Goal: Download file/media

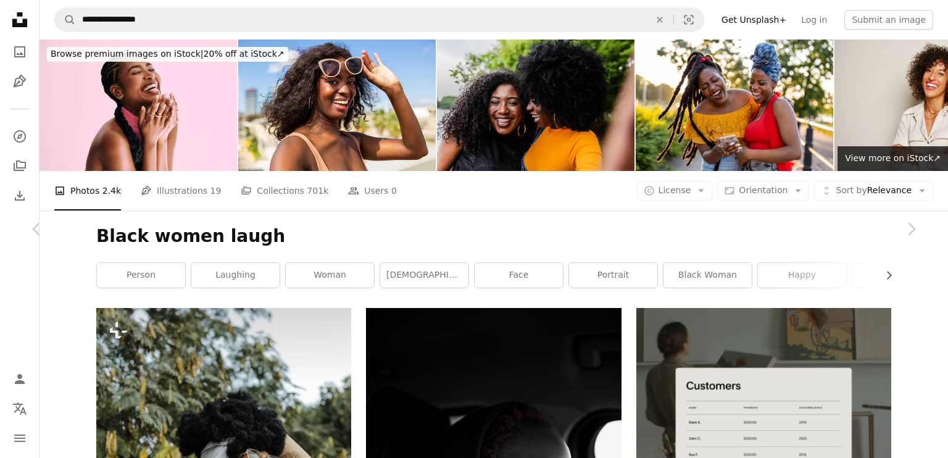
scroll to position [1481, 0]
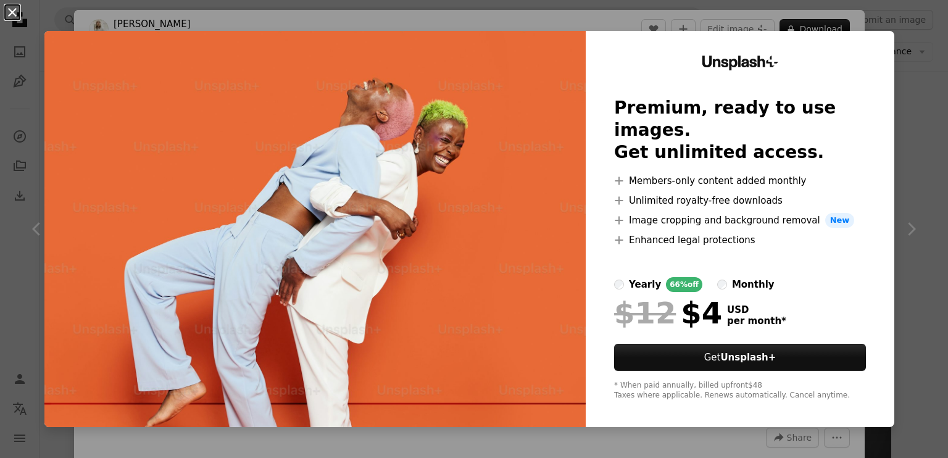
click at [20, 17] on button "An X shape" at bounding box center [12, 12] width 15 height 15
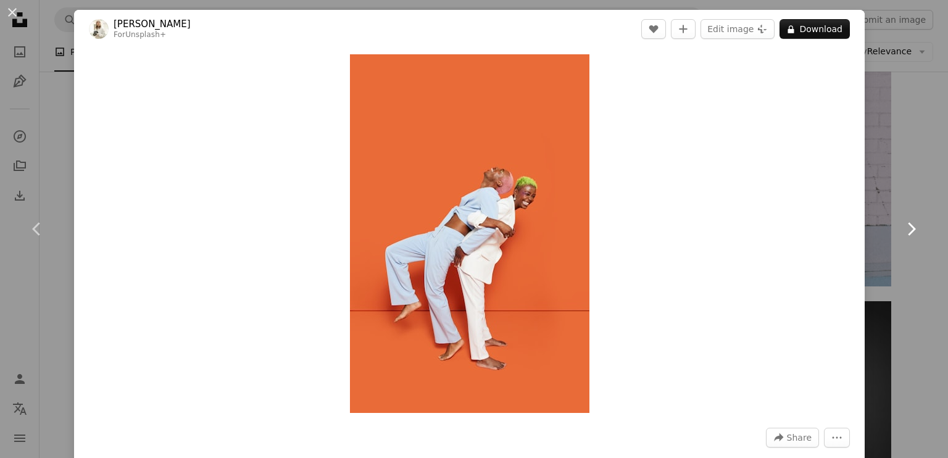
click at [908, 231] on icon "Chevron right" at bounding box center [911, 229] width 20 height 20
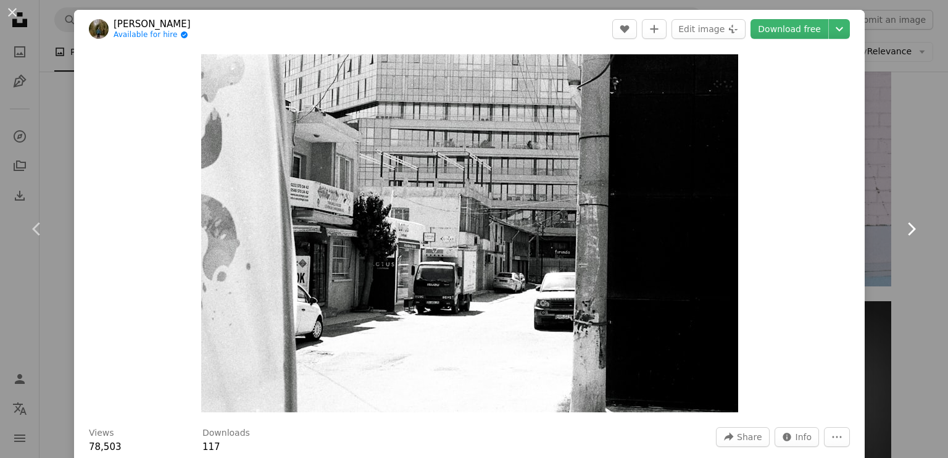
click at [908, 231] on icon "Chevron right" at bounding box center [911, 229] width 20 height 20
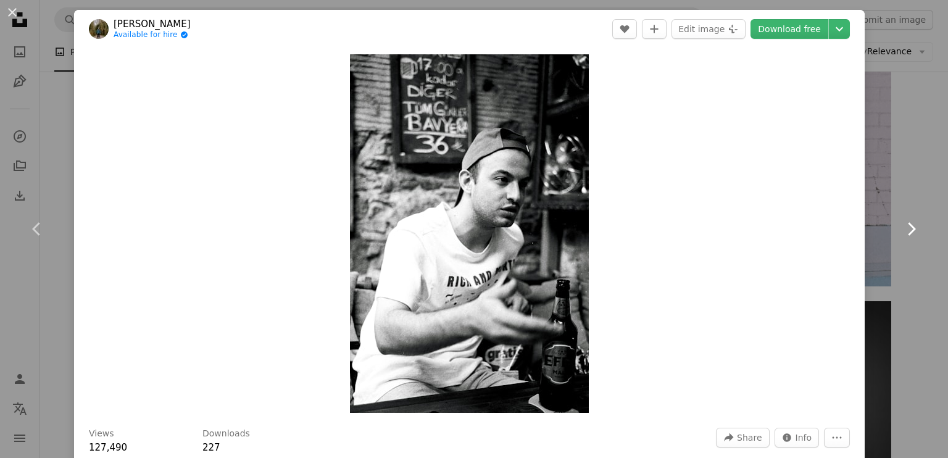
click at [908, 231] on icon "Chevron right" at bounding box center [911, 229] width 20 height 20
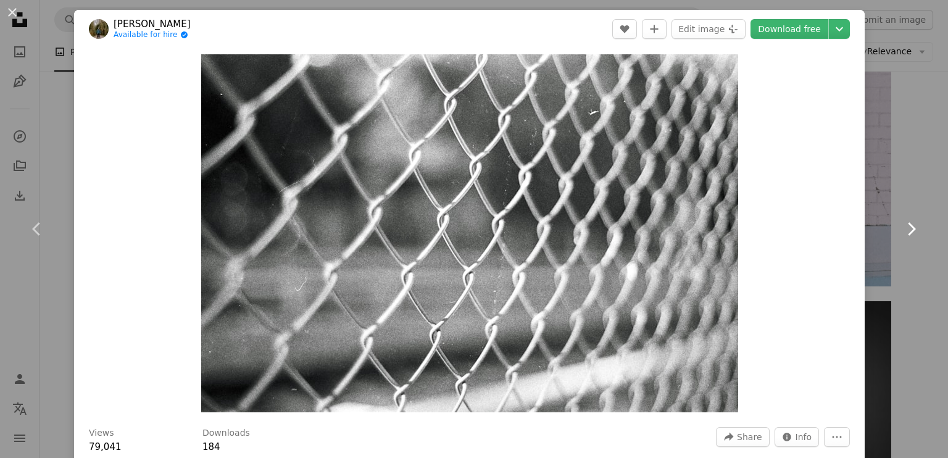
click at [908, 231] on icon "Chevron right" at bounding box center [911, 229] width 20 height 20
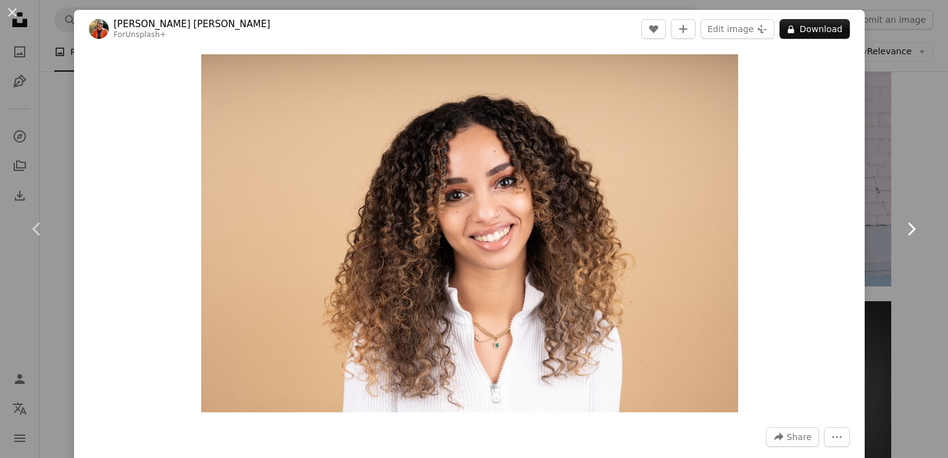
click at [908, 231] on icon "Chevron right" at bounding box center [911, 229] width 20 height 20
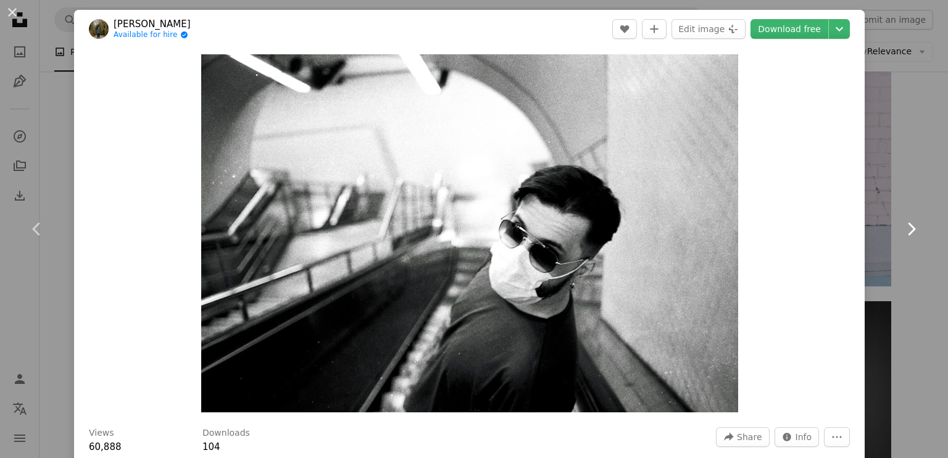
click at [908, 231] on icon "Chevron right" at bounding box center [911, 229] width 20 height 20
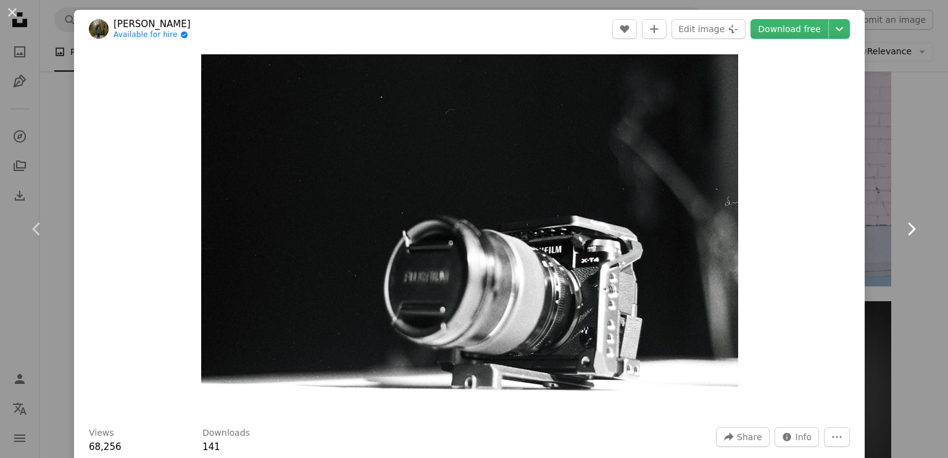
click at [908, 231] on icon "Chevron right" at bounding box center [911, 229] width 20 height 20
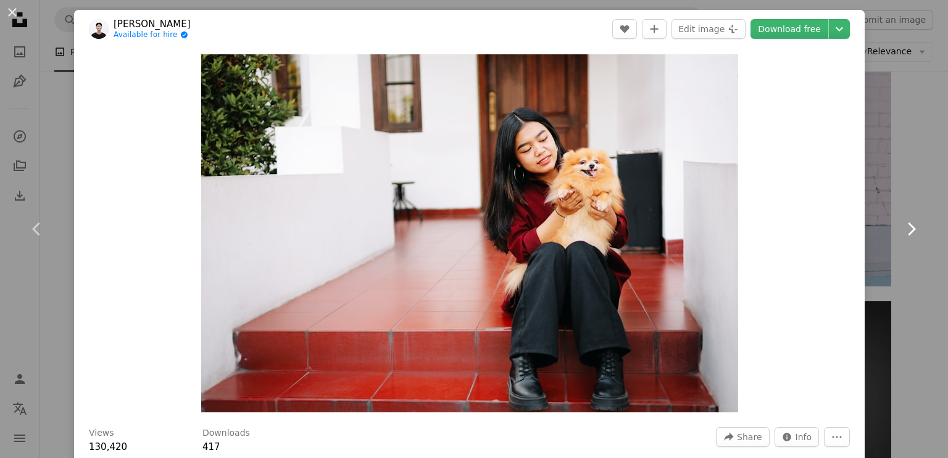
click at [908, 231] on icon "Chevron right" at bounding box center [911, 229] width 20 height 20
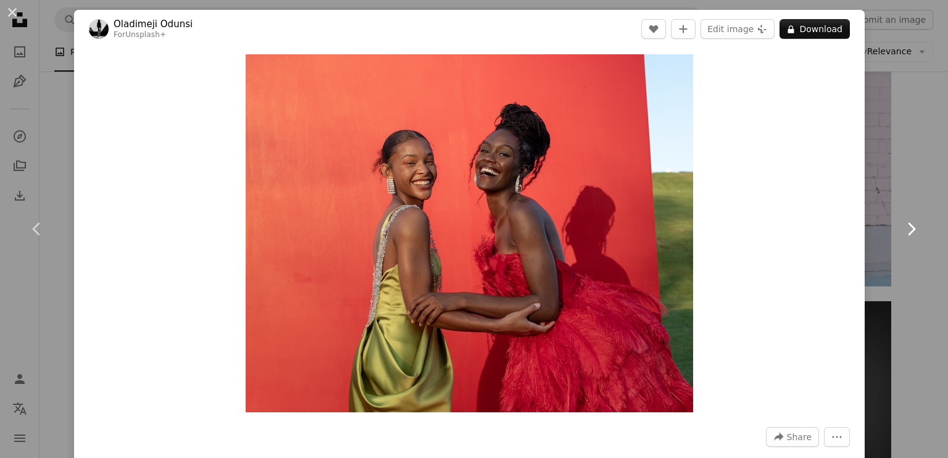
click at [908, 231] on icon "Chevron right" at bounding box center [911, 229] width 20 height 20
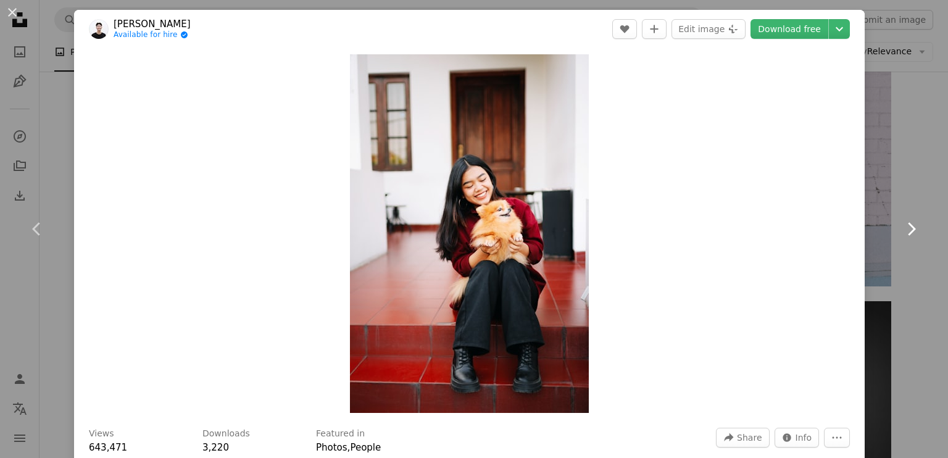
click at [908, 231] on icon "Chevron right" at bounding box center [911, 229] width 20 height 20
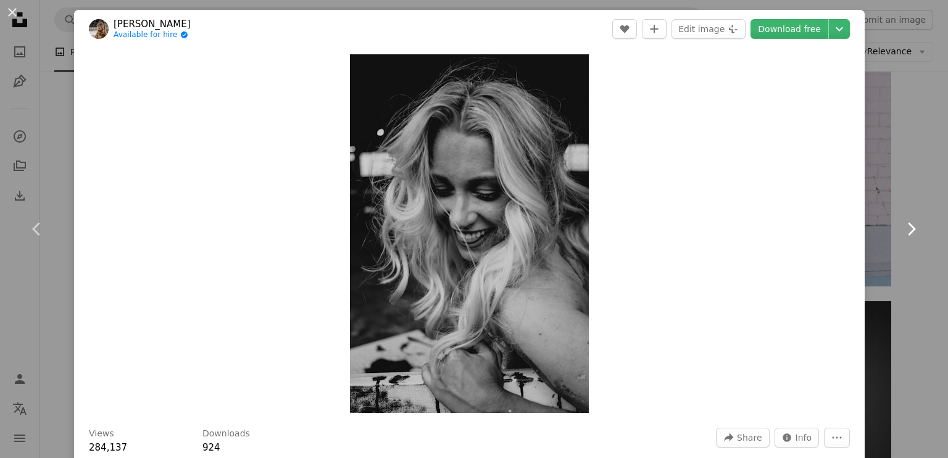
click at [908, 231] on icon "Chevron right" at bounding box center [911, 229] width 20 height 20
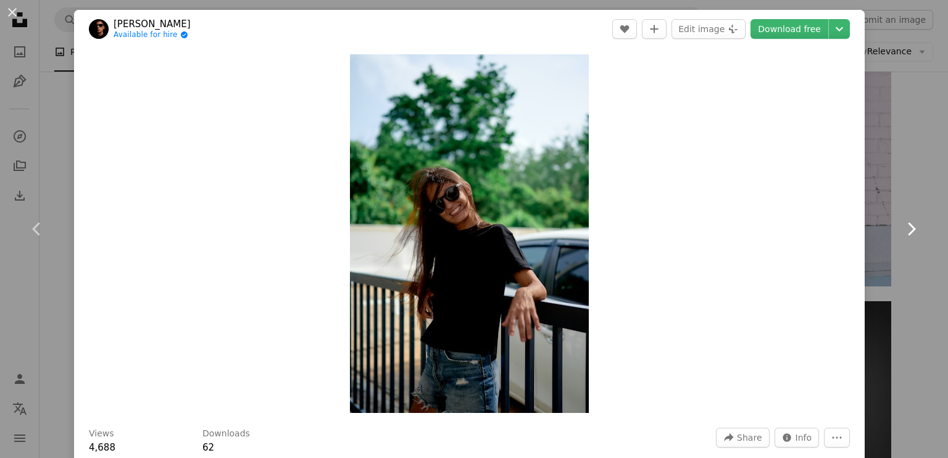
click at [908, 231] on icon "Chevron right" at bounding box center [911, 229] width 20 height 20
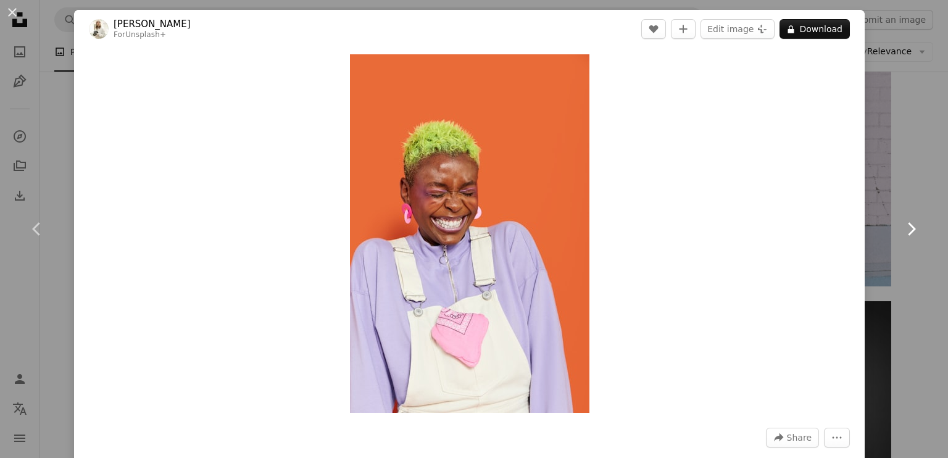
click at [908, 231] on icon "Chevron right" at bounding box center [911, 229] width 20 height 20
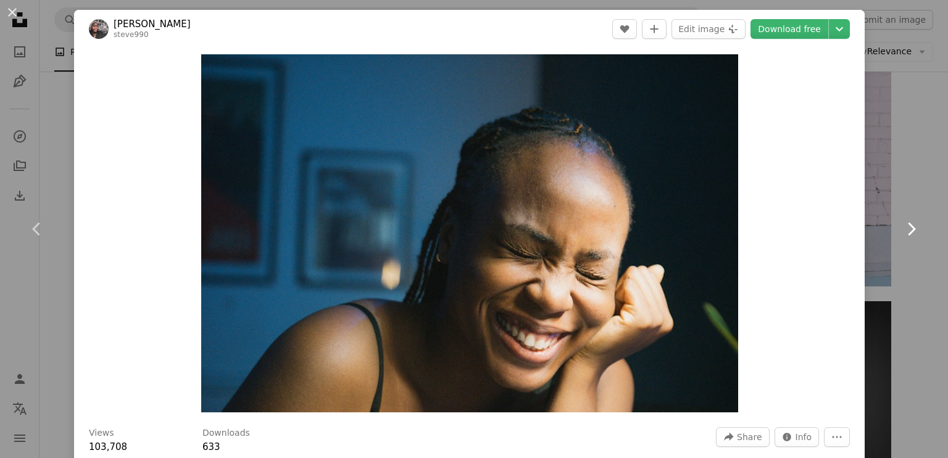
click at [908, 231] on icon "Chevron right" at bounding box center [911, 229] width 20 height 20
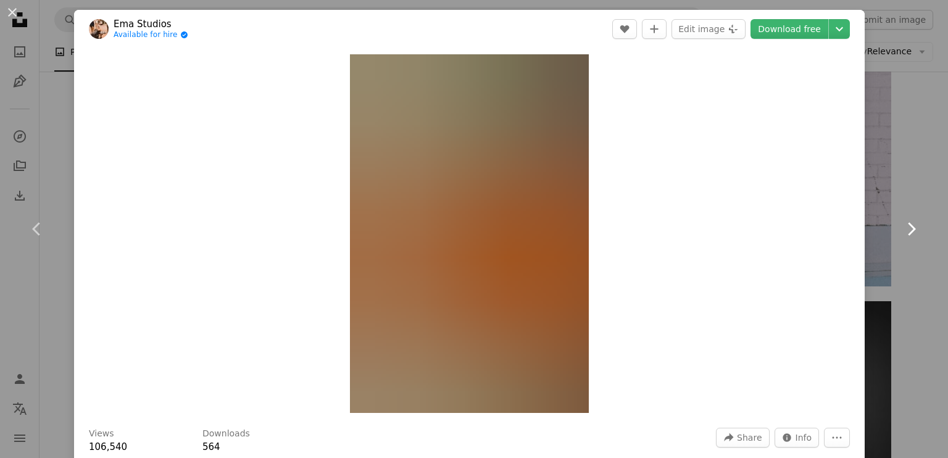
click at [908, 231] on icon "Chevron right" at bounding box center [911, 229] width 20 height 20
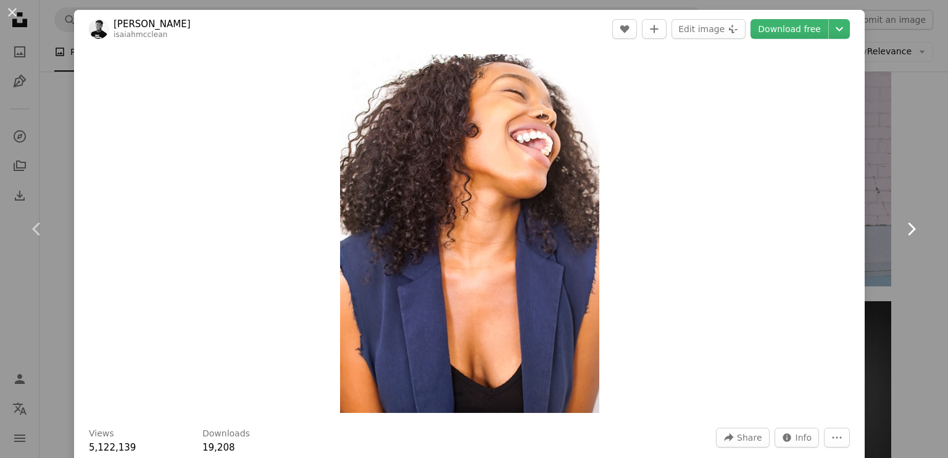
click at [908, 230] on icon "Chevron right" at bounding box center [911, 229] width 20 height 20
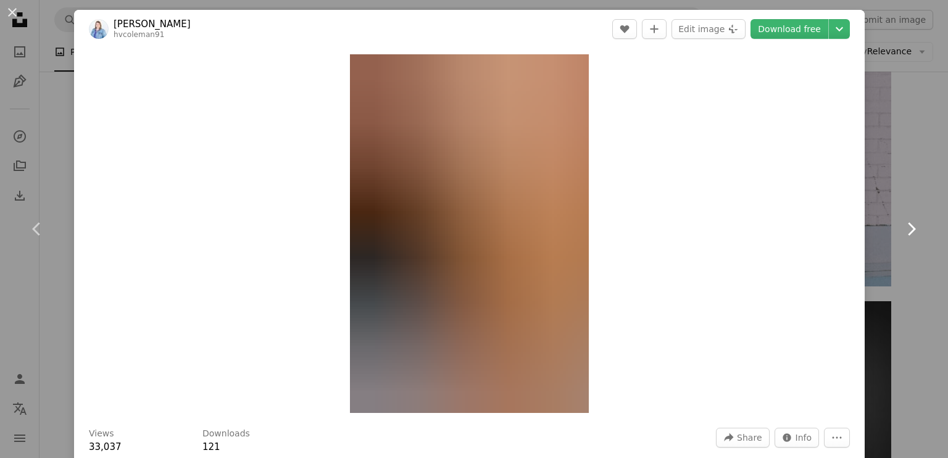
click at [908, 230] on icon "Chevron right" at bounding box center [911, 229] width 20 height 20
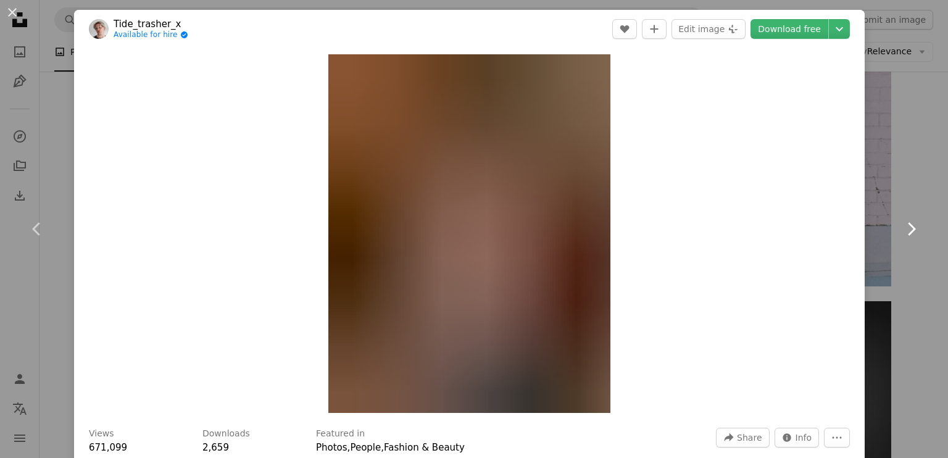
click at [908, 230] on icon "Chevron right" at bounding box center [911, 229] width 20 height 20
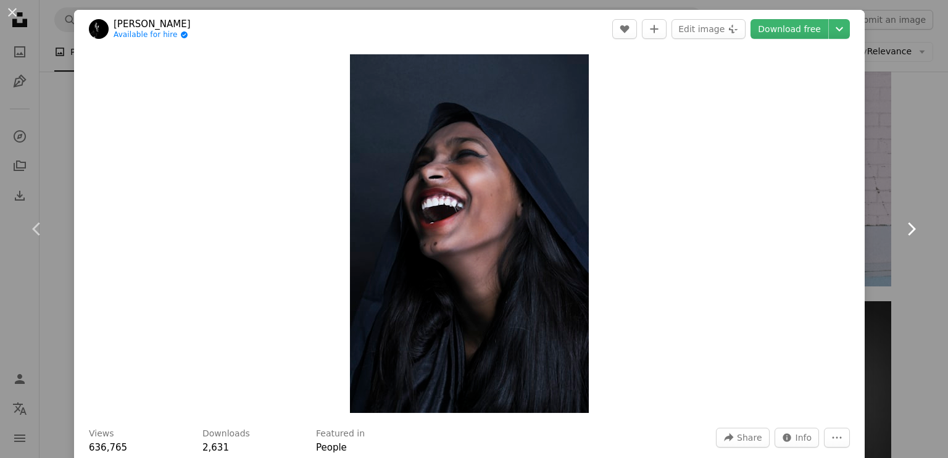
click at [908, 230] on icon "Chevron right" at bounding box center [911, 229] width 20 height 20
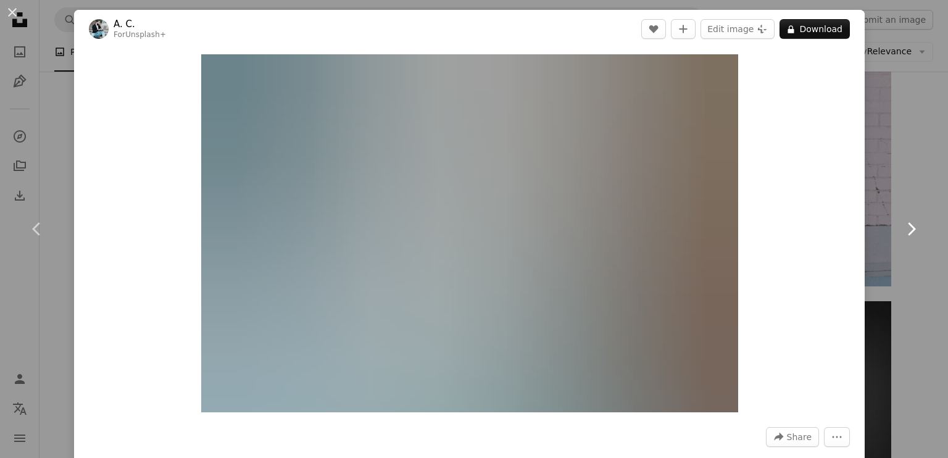
click at [908, 230] on icon "Chevron right" at bounding box center [911, 229] width 20 height 20
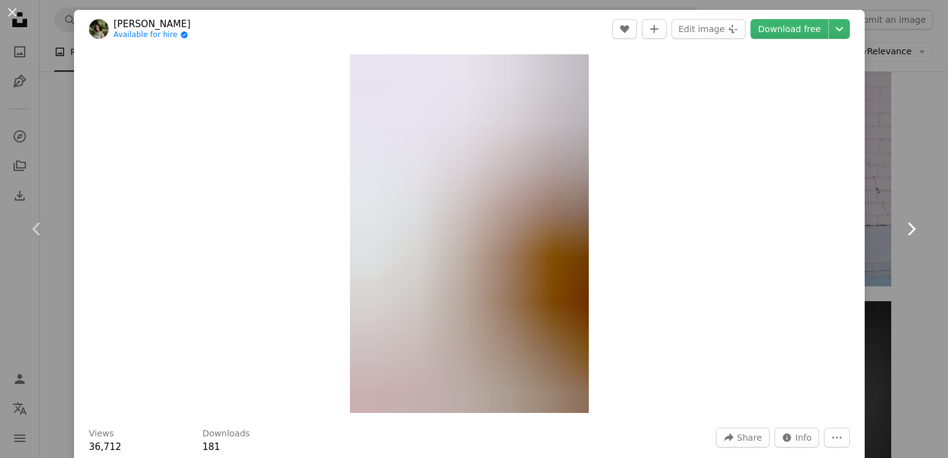
click at [908, 230] on icon "Chevron right" at bounding box center [911, 229] width 20 height 20
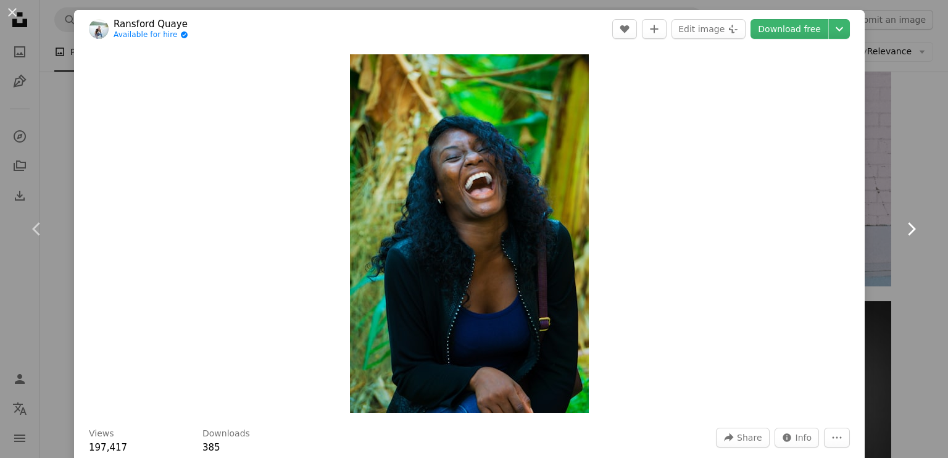
click at [906, 235] on icon "Chevron right" at bounding box center [911, 229] width 20 height 20
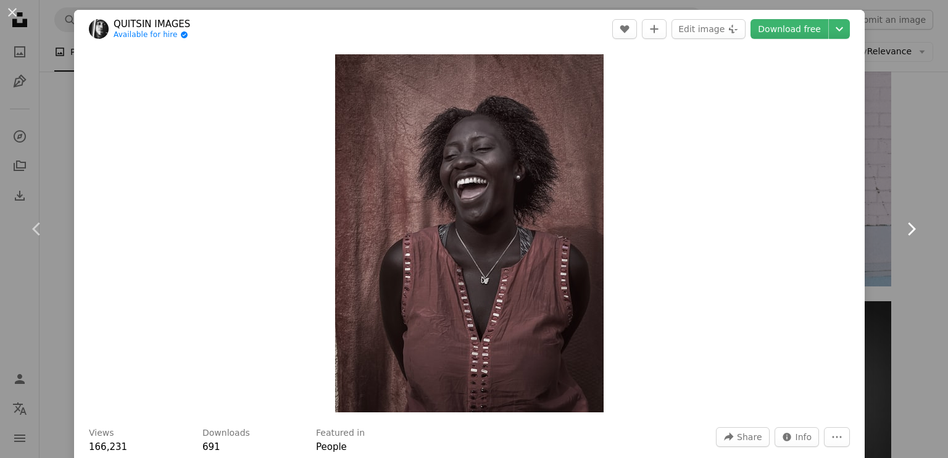
click at [906, 235] on icon "Chevron right" at bounding box center [911, 229] width 20 height 20
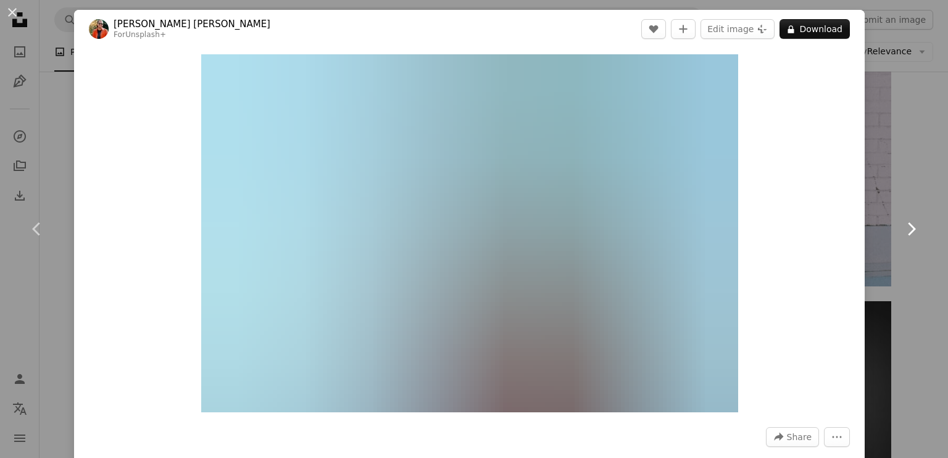
click at [906, 235] on icon "Chevron right" at bounding box center [911, 229] width 20 height 20
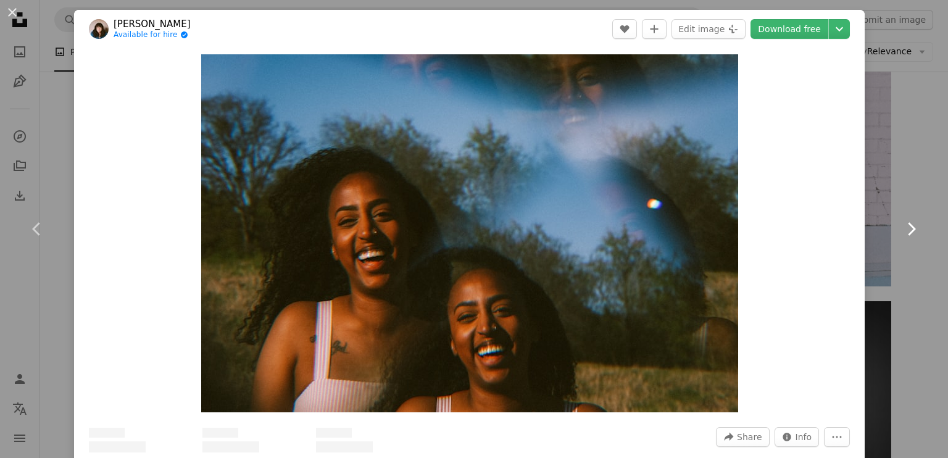
click at [906, 235] on icon "Chevron right" at bounding box center [911, 229] width 20 height 20
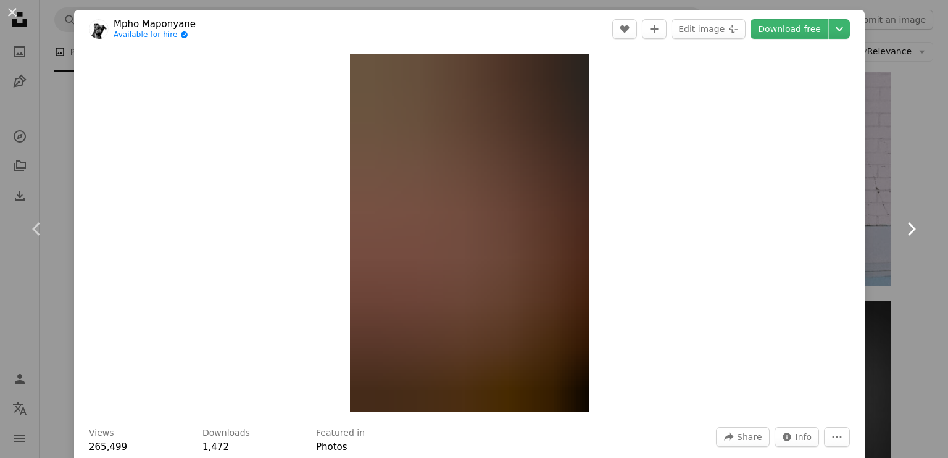
click at [906, 235] on icon "Chevron right" at bounding box center [911, 229] width 20 height 20
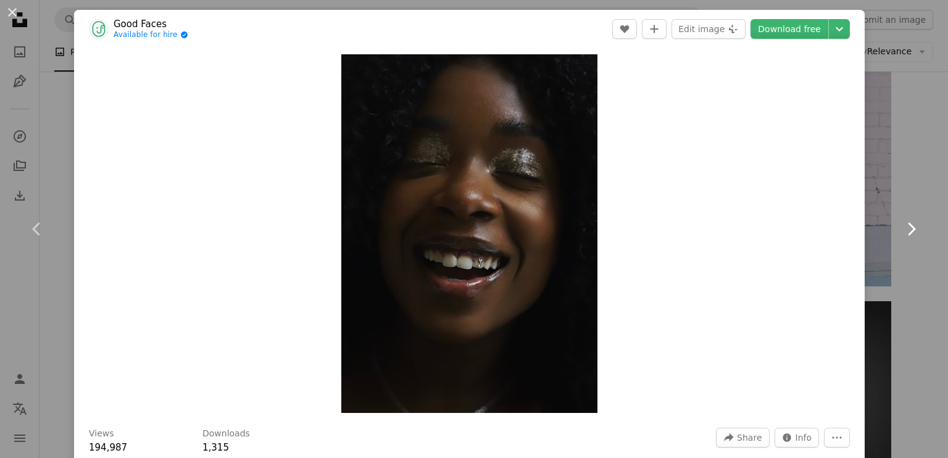
click at [906, 235] on icon "Chevron right" at bounding box center [911, 229] width 20 height 20
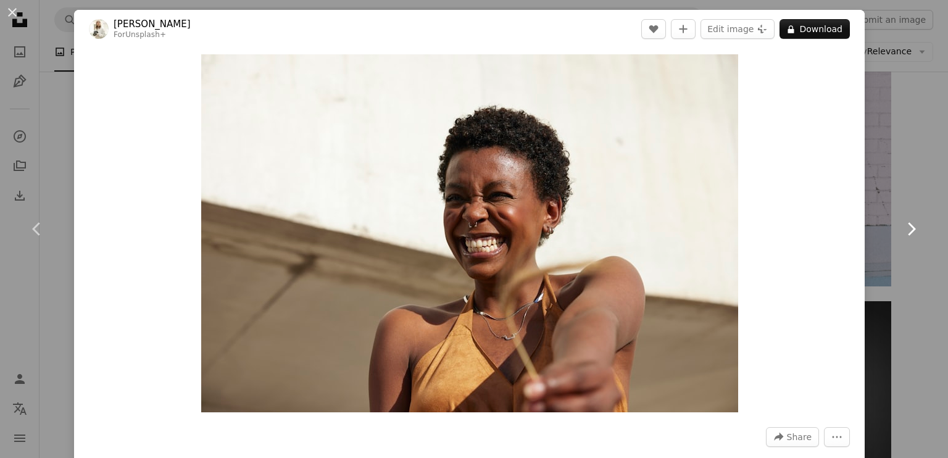
click at [906, 235] on icon "Chevron right" at bounding box center [911, 229] width 20 height 20
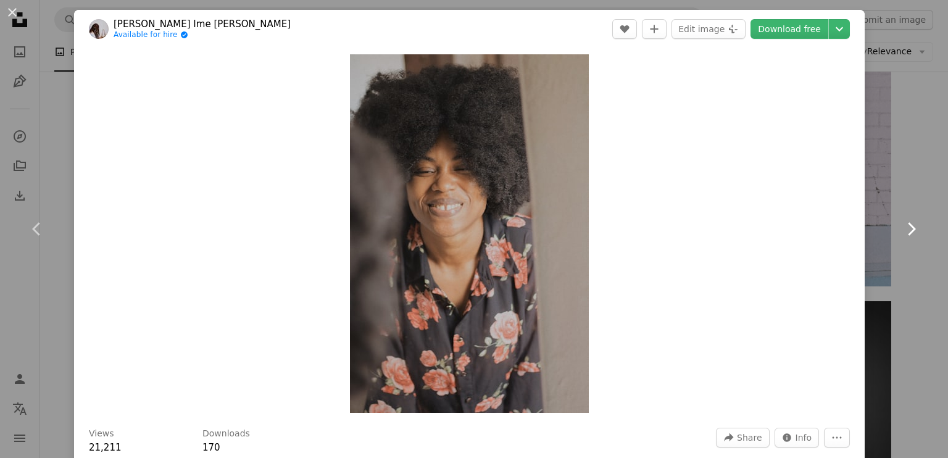
click at [906, 235] on icon "Chevron right" at bounding box center [911, 229] width 20 height 20
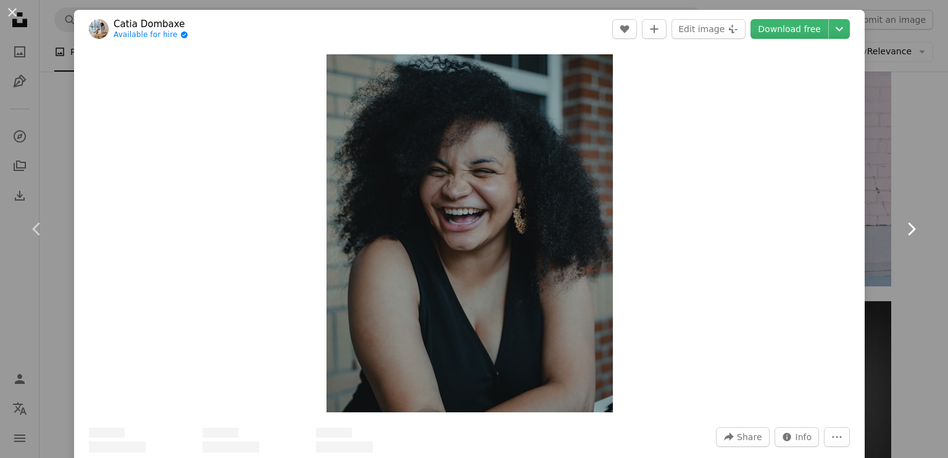
click at [906, 235] on icon "Chevron right" at bounding box center [911, 229] width 20 height 20
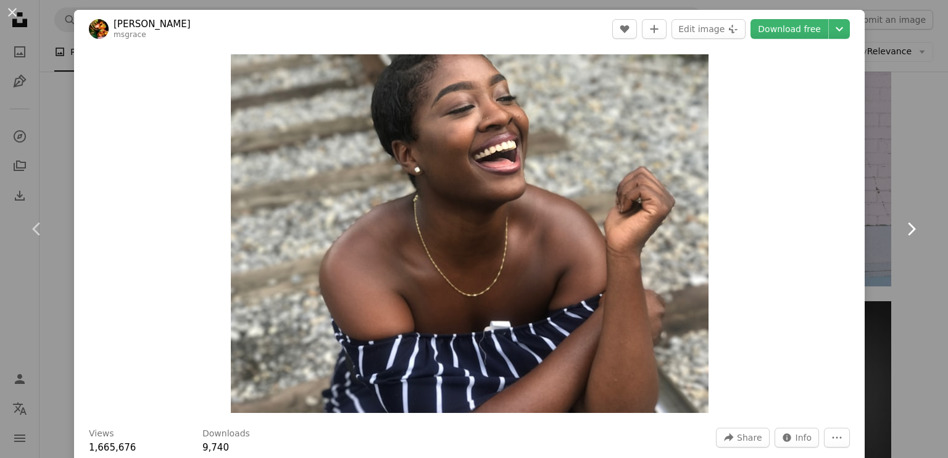
click at [906, 234] on icon "Chevron right" at bounding box center [911, 229] width 20 height 20
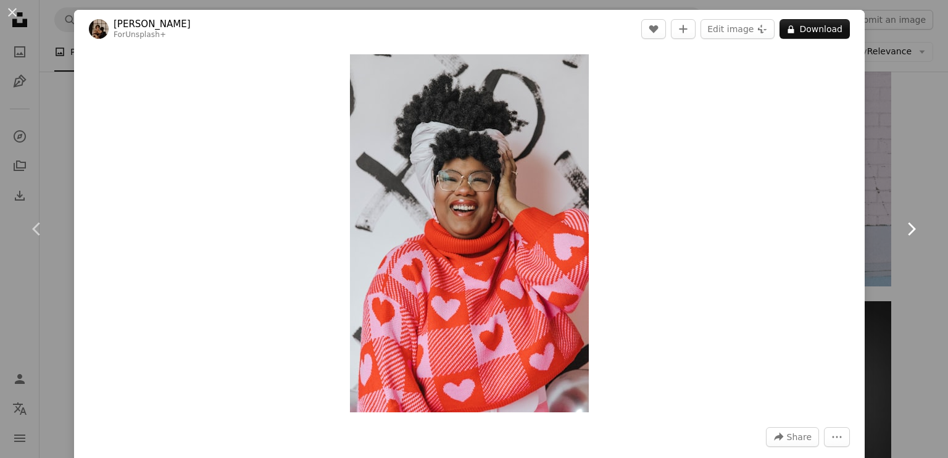
click at [903, 229] on icon "Chevron right" at bounding box center [911, 229] width 20 height 20
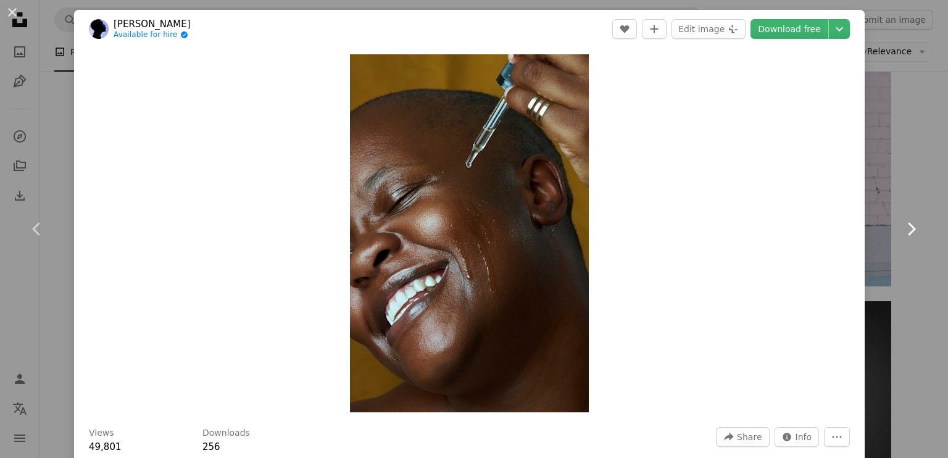
click at [903, 229] on icon "Chevron right" at bounding box center [911, 229] width 20 height 20
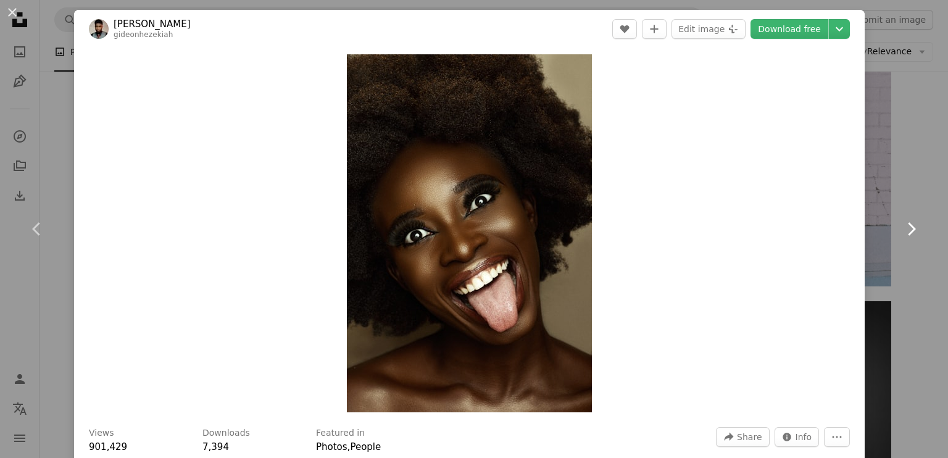
click at [903, 229] on icon "Chevron right" at bounding box center [911, 229] width 20 height 20
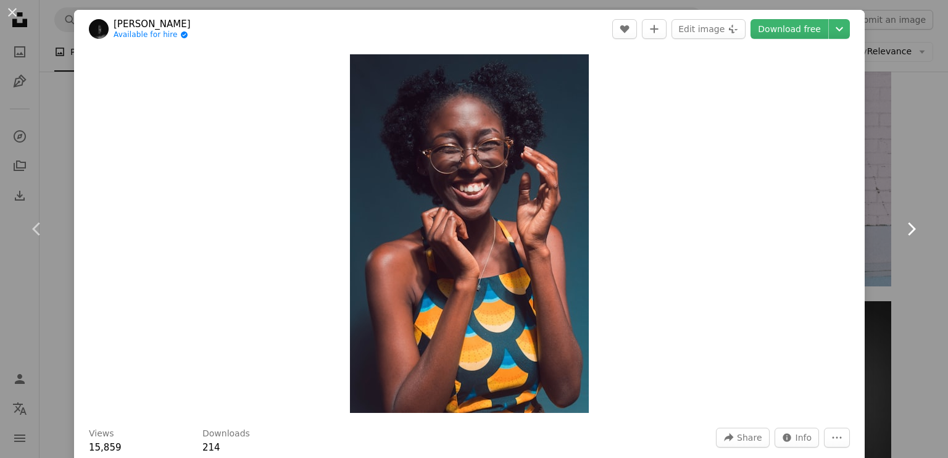
click at [903, 229] on icon "Chevron right" at bounding box center [911, 229] width 20 height 20
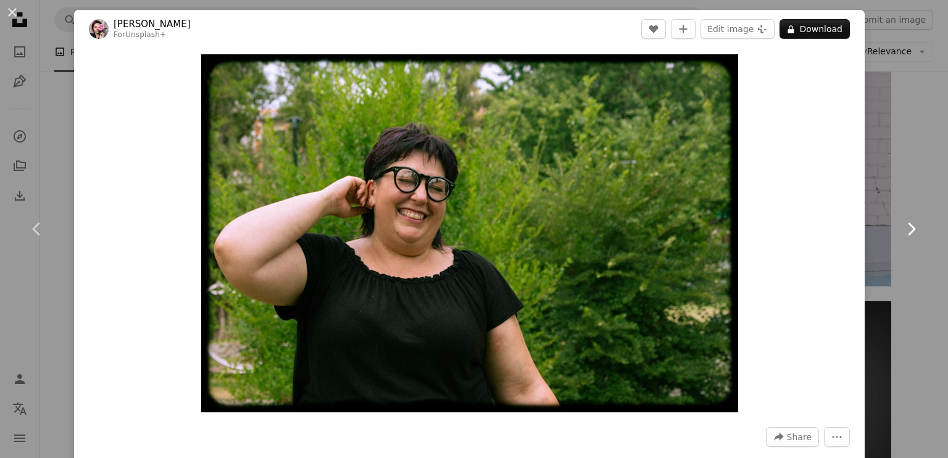
click at [903, 229] on icon "Chevron right" at bounding box center [911, 229] width 20 height 20
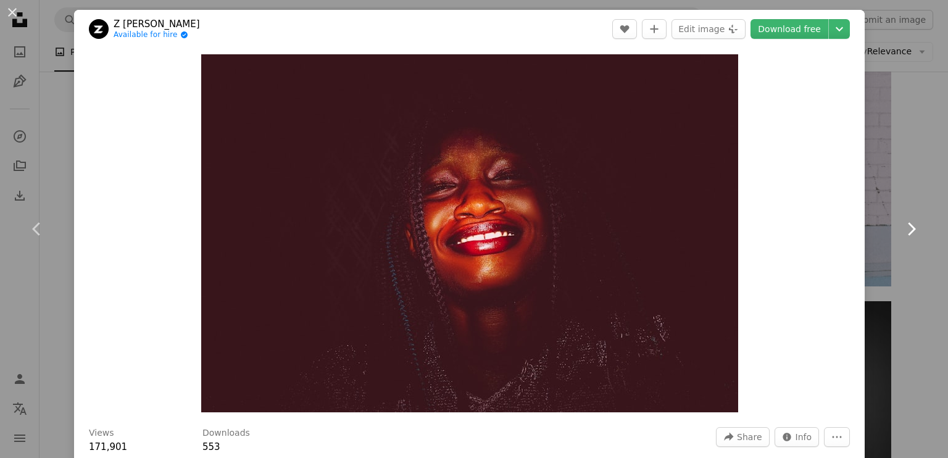
click at [903, 229] on icon "Chevron right" at bounding box center [911, 229] width 20 height 20
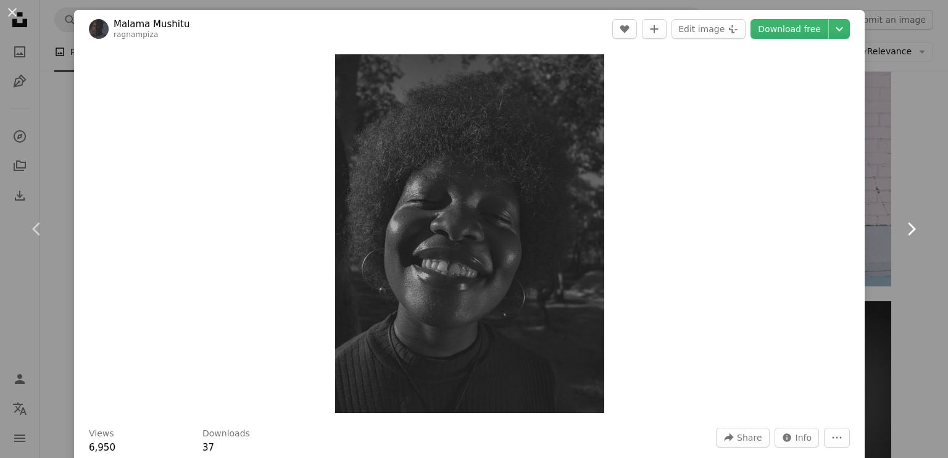
click at [908, 226] on icon at bounding box center [912, 228] width 8 height 13
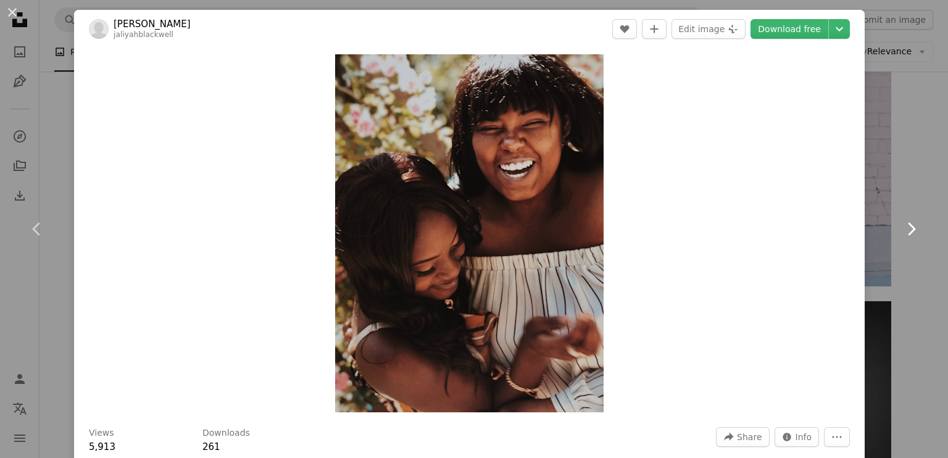
click at [908, 226] on icon at bounding box center [912, 228] width 8 height 13
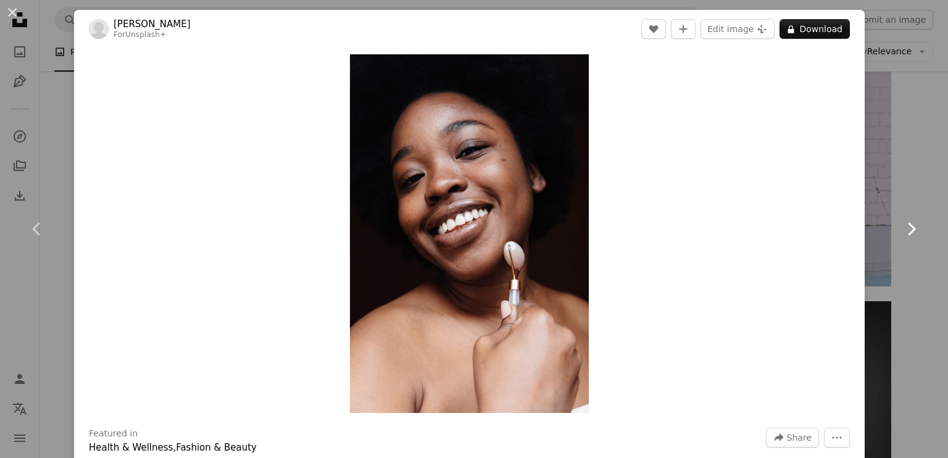
click at [908, 226] on icon at bounding box center [912, 228] width 8 height 13
